Goal: Check status

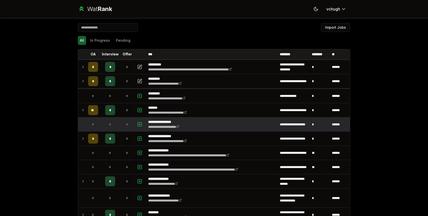
click at [99, 132] on tr "**********" at bounding box center [214, 125] width 272 height 14
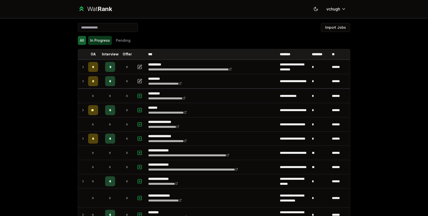
click at [102, 42] on button "In Progress" at bounding box center [100, 40] width 24 height 9
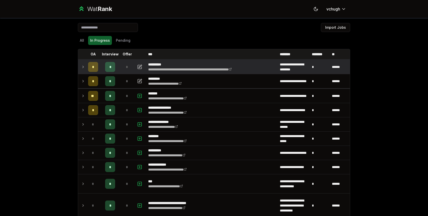
click at [121, 72] on td "*" at bounding box center [127, 67] width 14 height 14
